Goal: Task Accomplishment & Management: Manage account settings

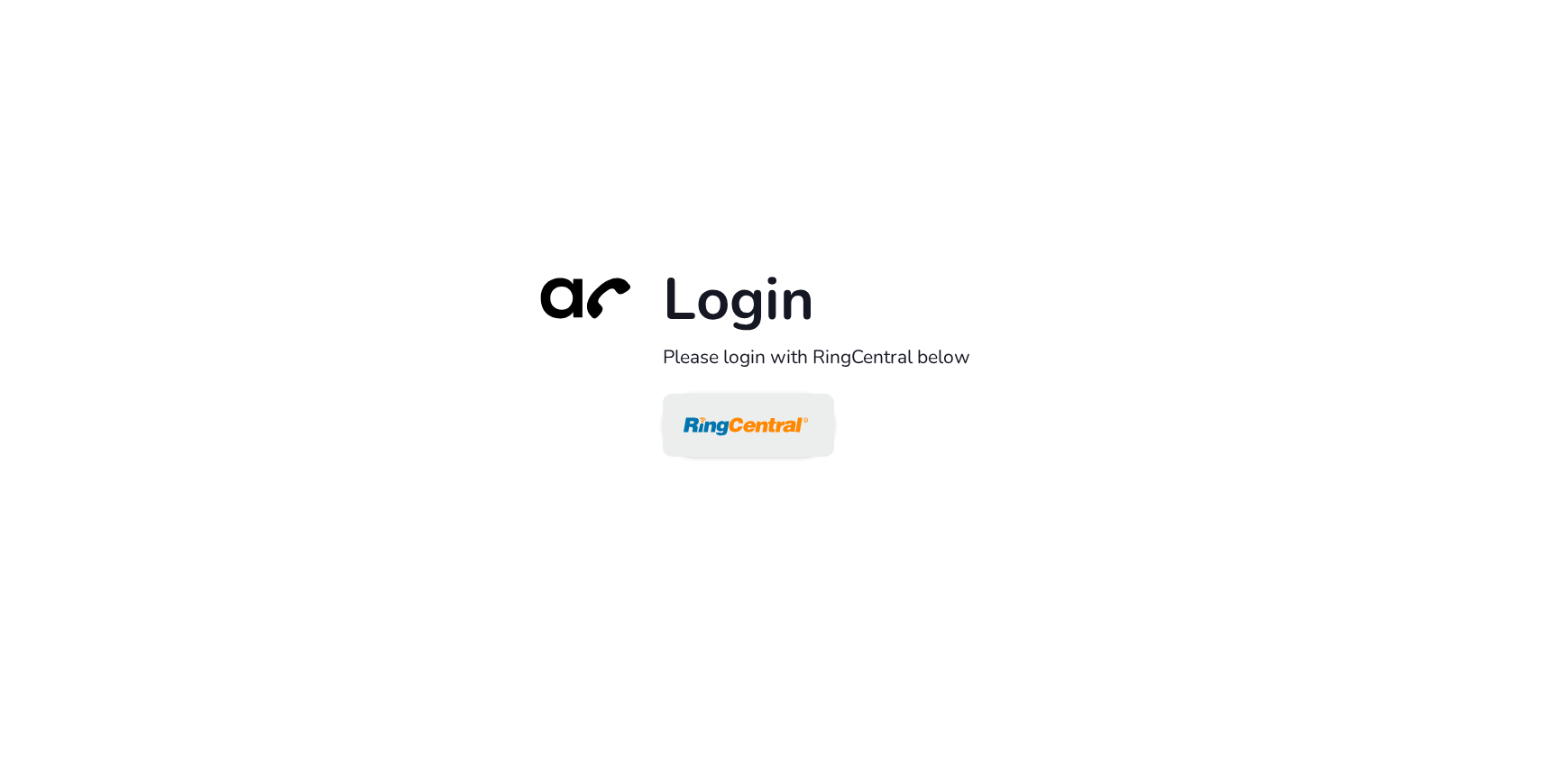
click at [750, 439] on img at bounding box center [746, 426] width 125 height 58
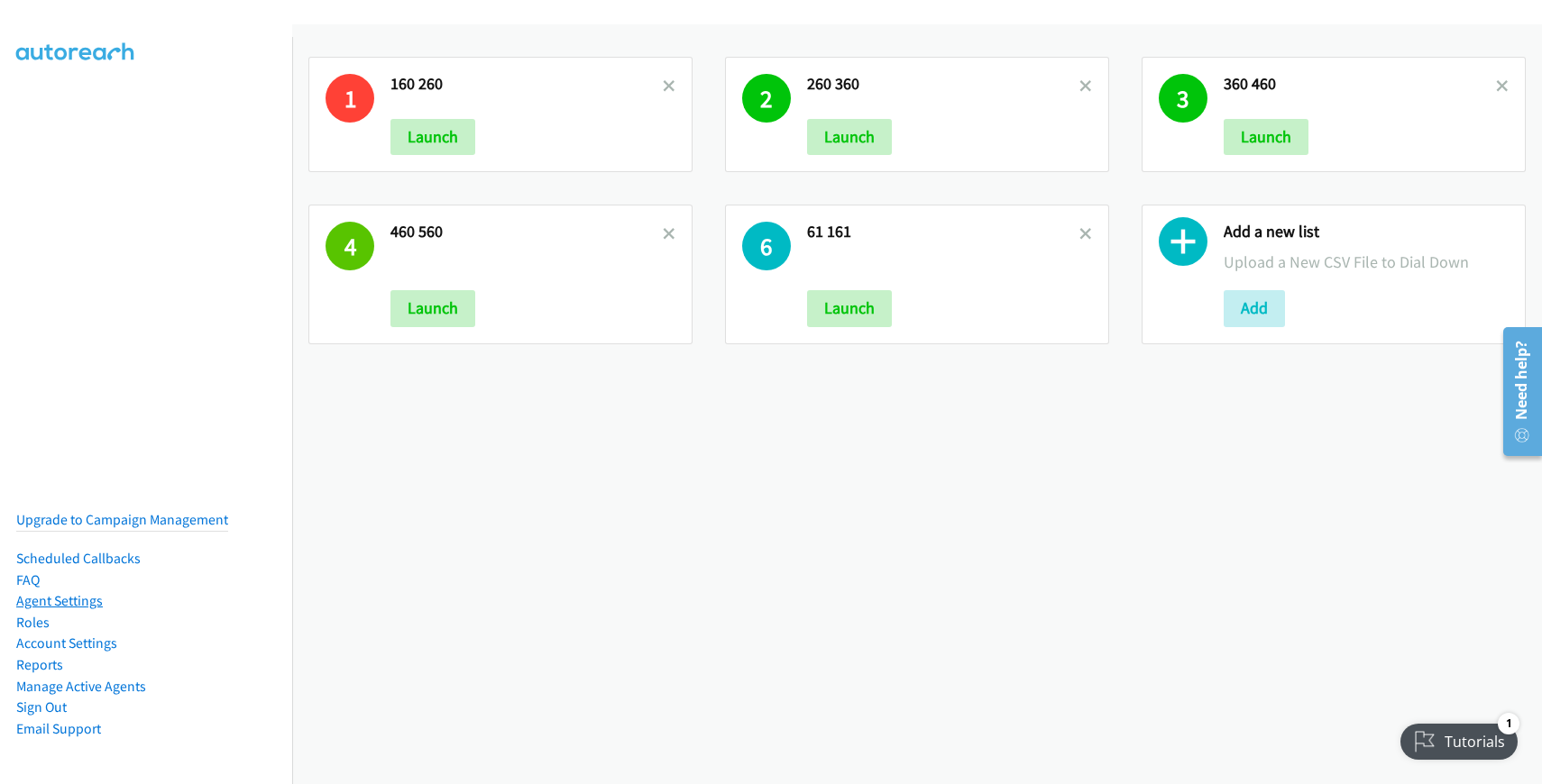
click at [83, 593] on link "Agent Settings" at bounding box center [59, 601] width 86 height 17
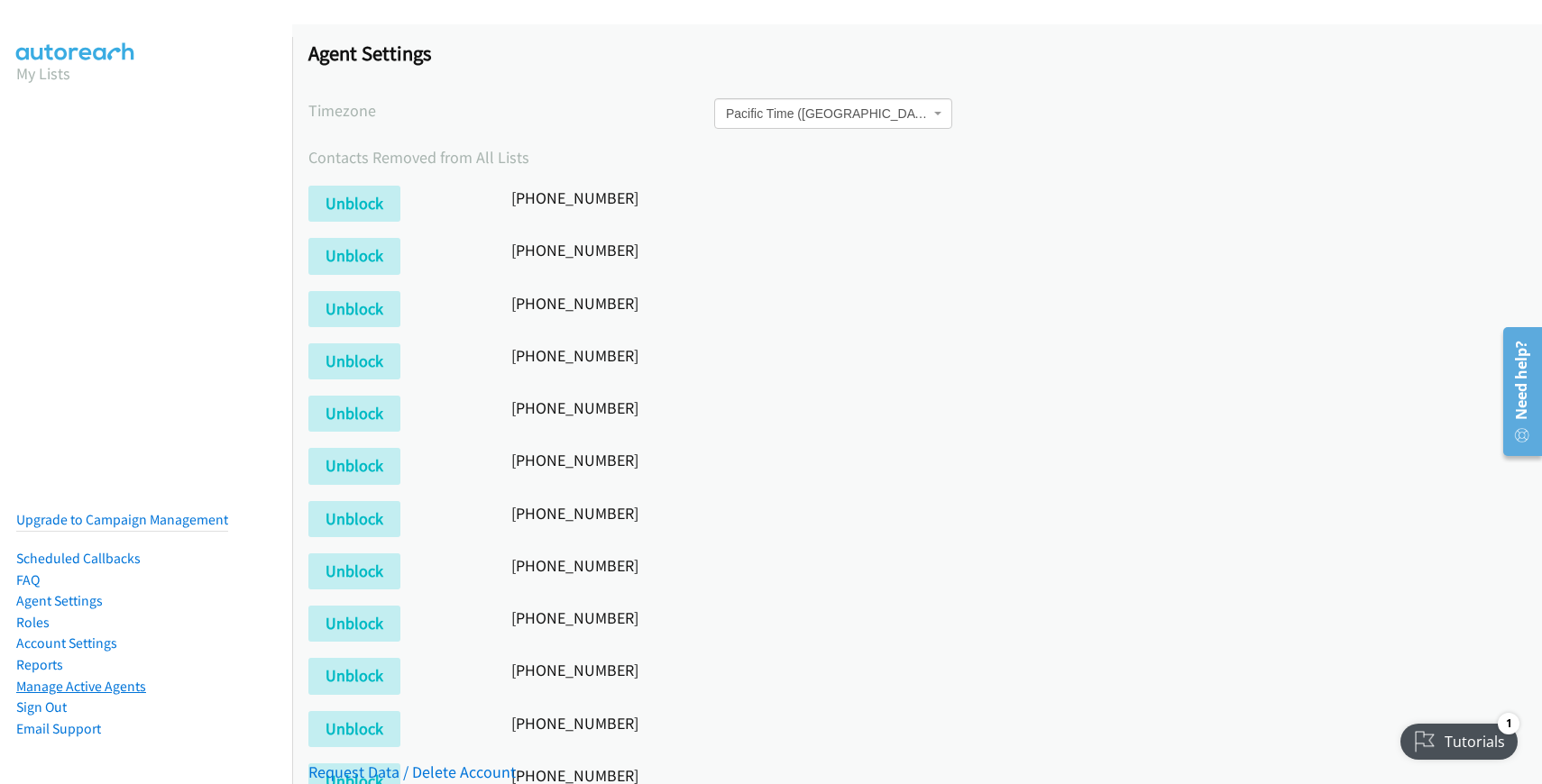
click at [81, 678] on link "Manage Active Agents" at bounding box center [81, 686] width 130 height 17
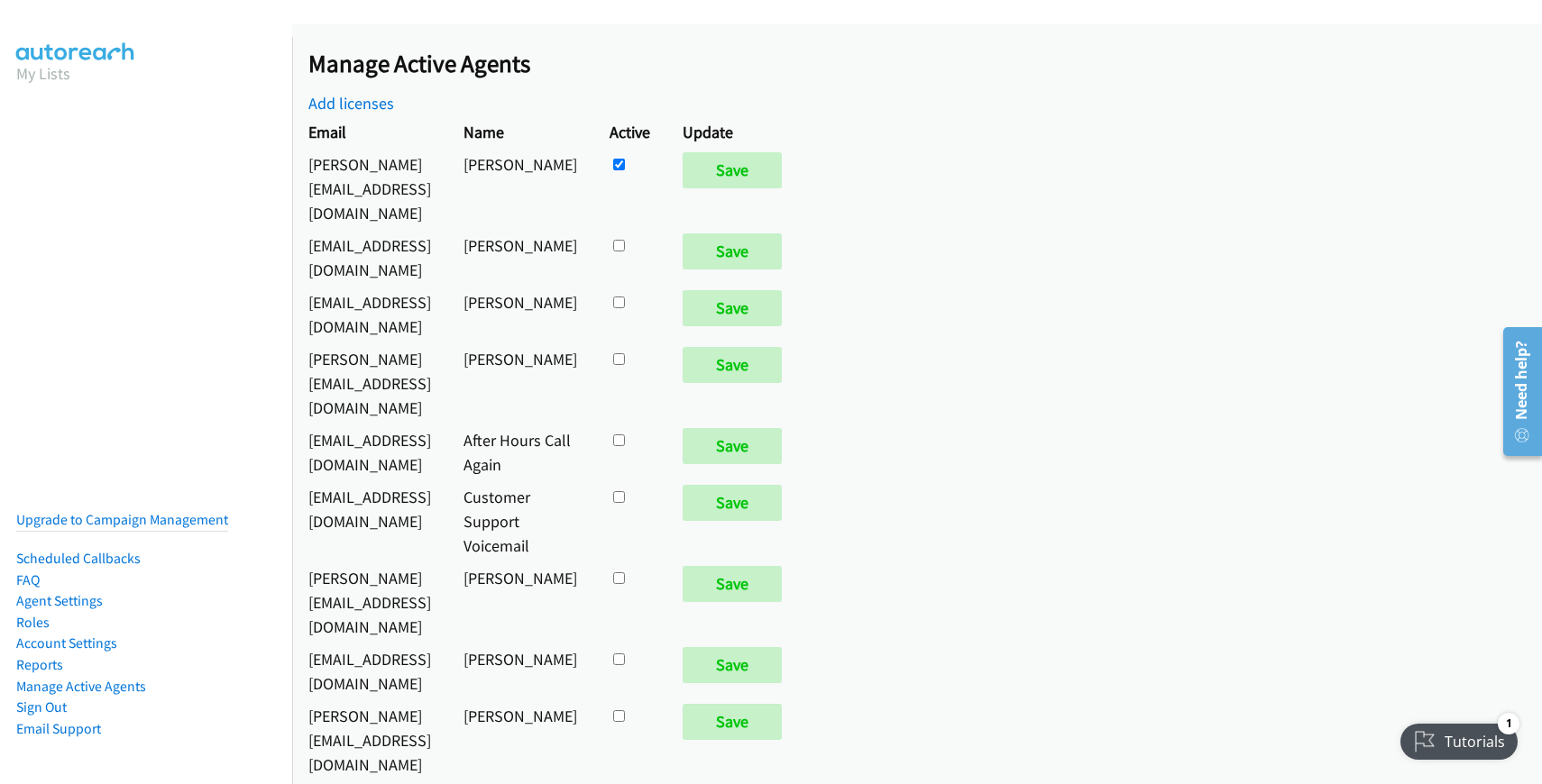
click at [625, 297] on input "checkbox" at bounding box center [619, 302] width 11 height 11
checkbox input "true"
click at [782, 294] on input "Save" at bounding box center [733, 308] width 100 height 36
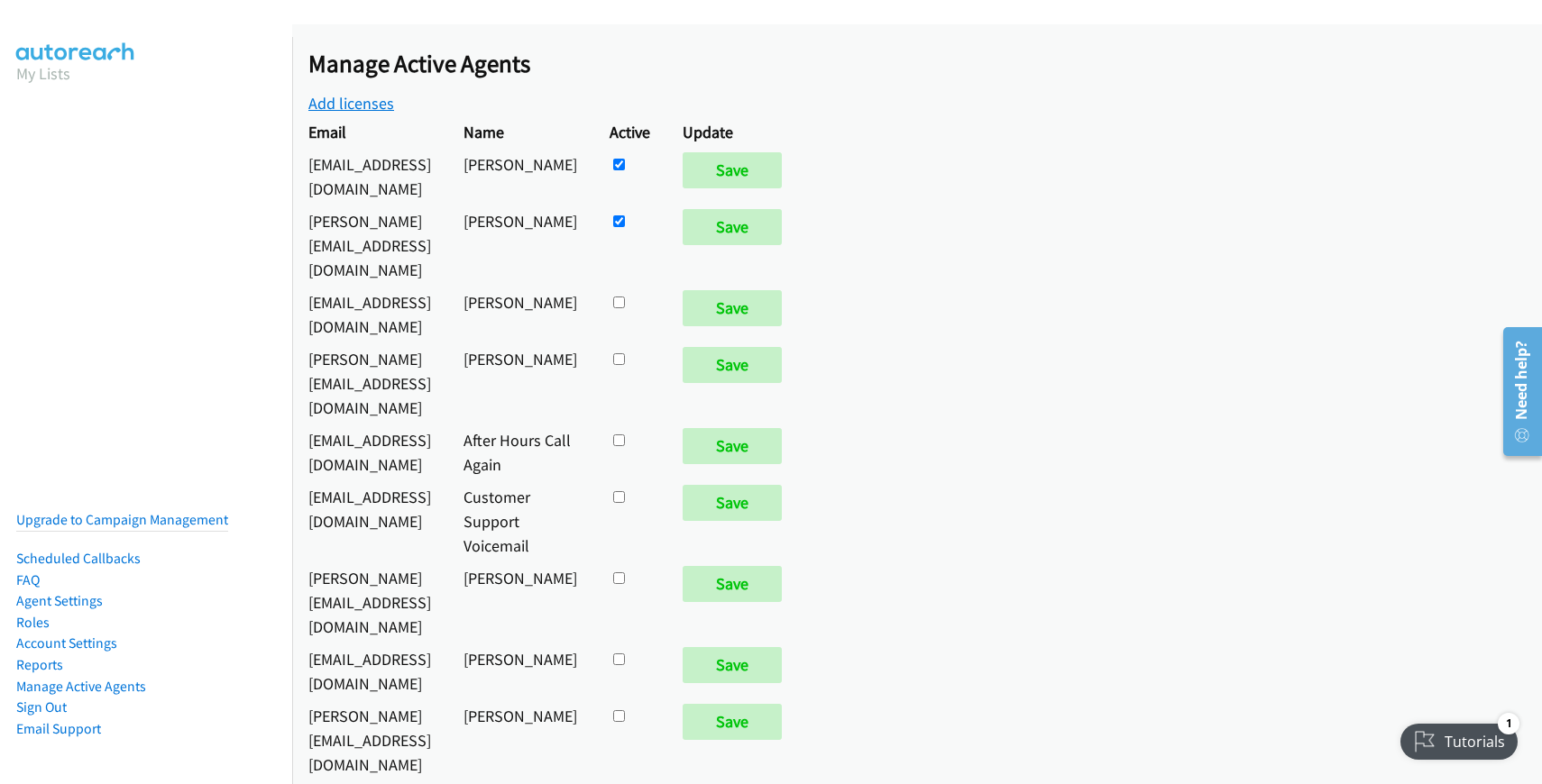
click at [348, 101] on link "Add licenses" at bounding box center [351, 103] width 85 height 21
click at [392, 343] on td "[PERSON_NAME][EMAIL_ADDRESS][DOMAIN_NAME]" at bounding box center [370, 383] width 155 height 81
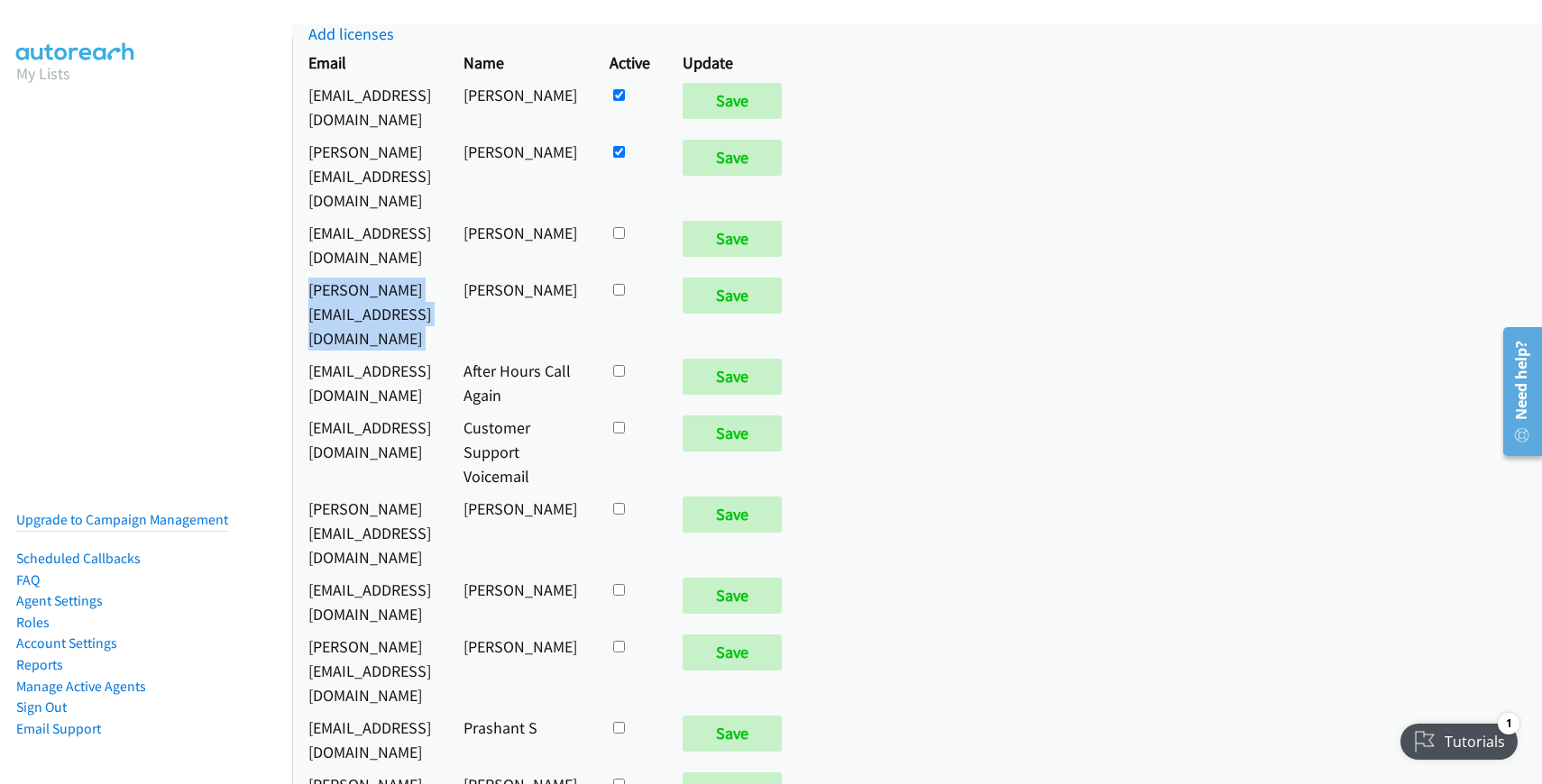
scroll to position [151, 0]
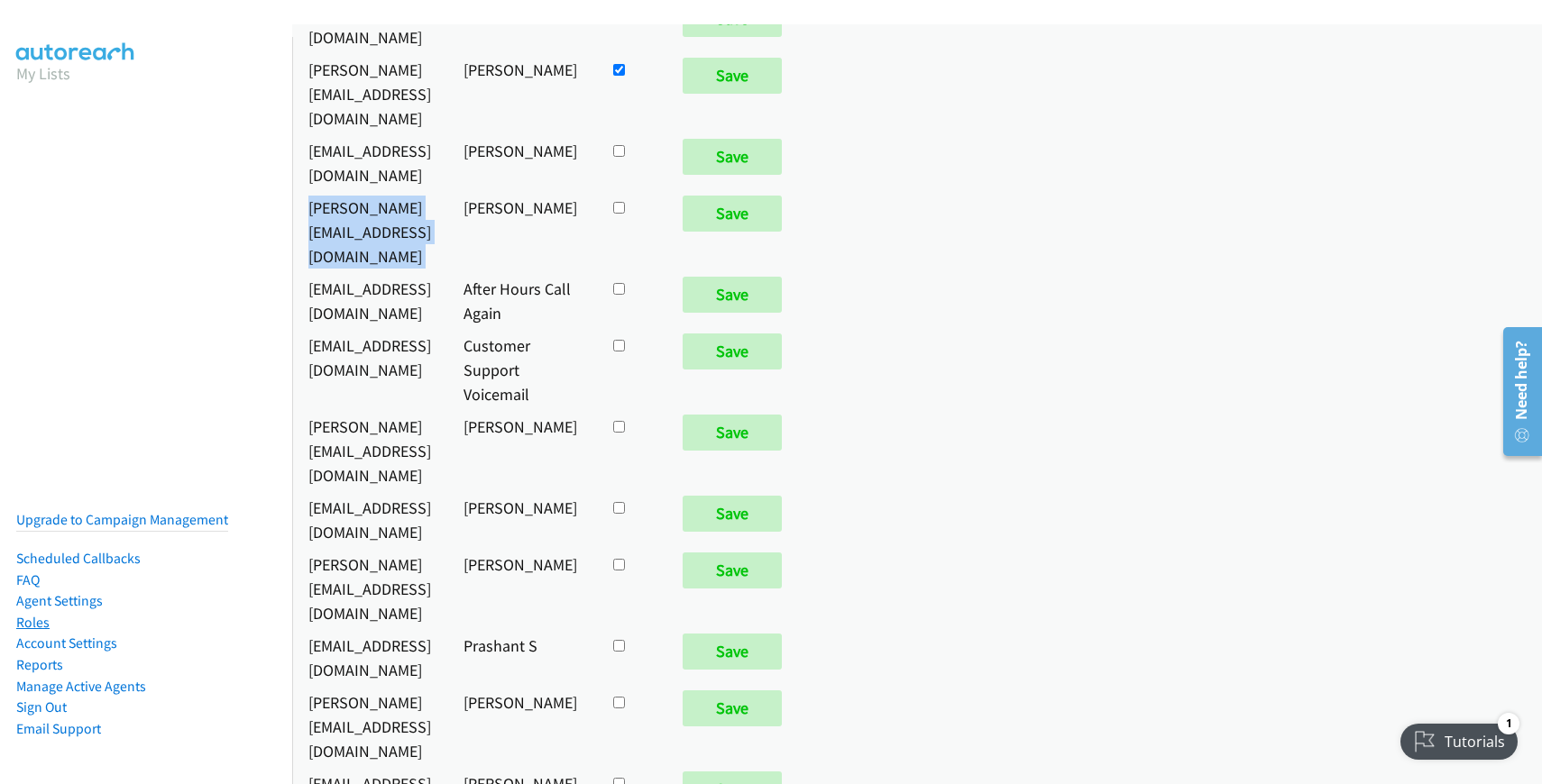
click at [34, 614] on link "Roles" at bounding box center [33, 622] width 34 height 17
